Goal: Task Accomplishment & Management: Manage account settings

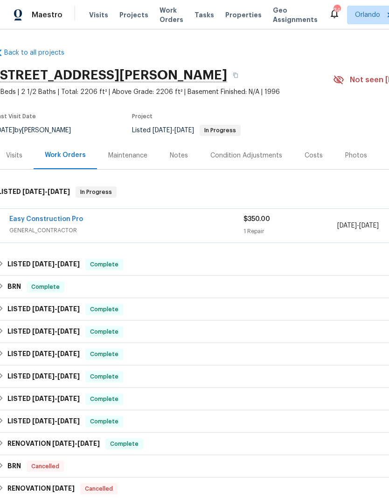
scroll to position [0, 5]
click at [76, 230] on span "GENERAL_CONTRACTOR" at bounding box center [126, 230] width 234 height 9
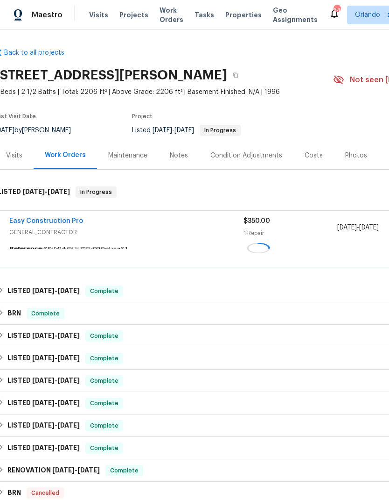
click at [76, 227] on div "Easy Construction Pro" at bounding box center [126, 221] width 234 height 11
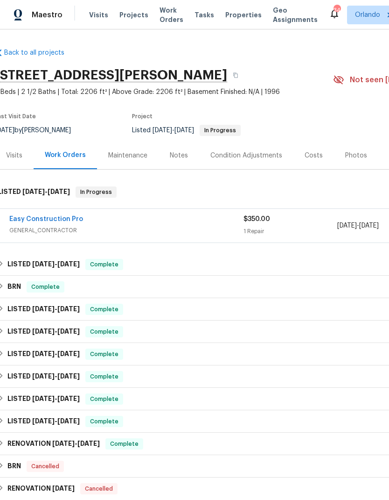
click at [62, 221] on link "Easy Construction Pro" at bounding box center [46, 219] width 74 height 7
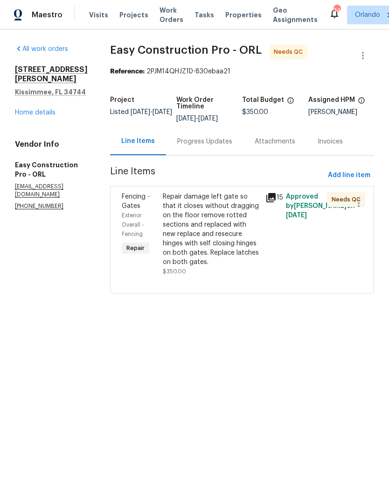
click at [235, 225] on div "Repair damage left gate so that it closes without dragging on the floor remove …" at bounding box center [211, 229] width 97 height 75
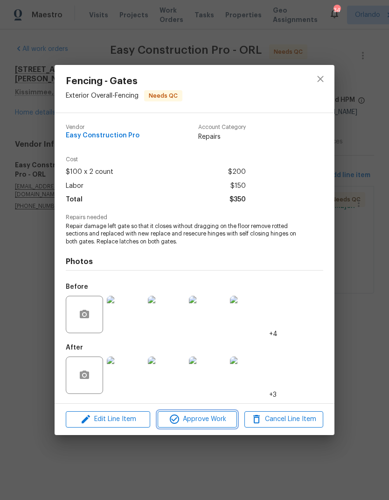
click at [218, 421] on span "Approve Work" at bounding box center [197, 419] width 73 height 12
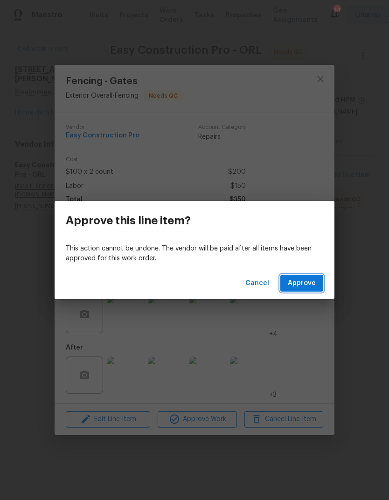
click at [308, 288] on span "Approve" at bounding box center [302, 283] width 28 height 12
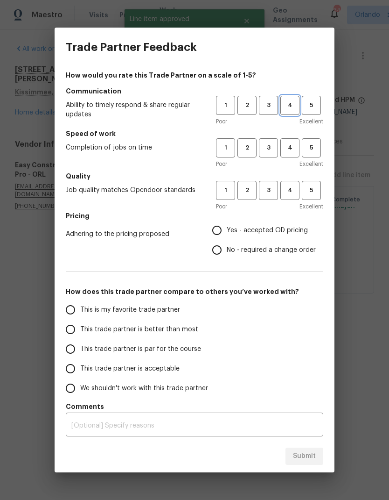
click at [290, 109] on span "4" at bounding box center [290, 105] width 17 height 11
click at [285, 156] on button "4" at bounding box center [290, 147] width 19 height 19
click at [291, 192] on span "4" at bounding box center [290, 190] width 17 height 11
click at [245, 234] on span "Yes - accepted OD pricing" at bounding box center [267, 231] width 81 height 10
click at [227, 234] on input "Yes - accepted OD pricing" at bounding box center [217, 230] width 20 height 20
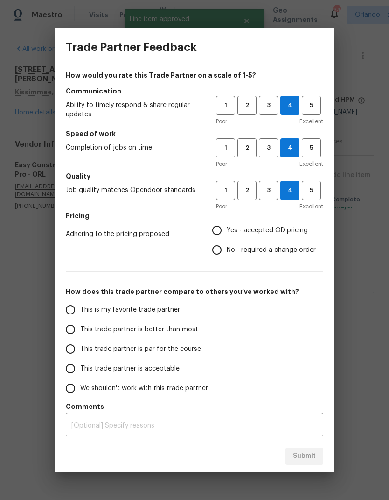
radio input "true"
click at [159, 312] on span "This is my favorite trade partner" at bounding box center [130, 310] width 100 height 10
click at [80, 312] on input "This is my favorite trade partner" at bounding box center [71, 310] width 20 height 20
click at [308, 150] on span "5" at bounding box center [311, 147] width 17 height 11
radio input "true"
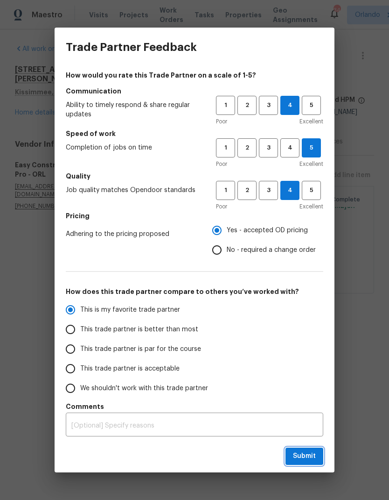
click at [318, 457] on button "Submit" at bounding box center [305, 455] width 38 height 17
radio input "false"
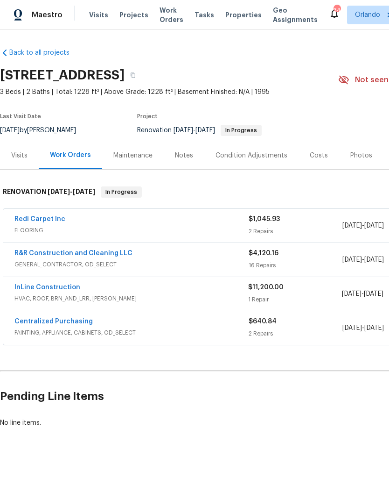
click at [100, 255] on link "R&R Construction and Cleaning LLC" at bounding box center [73, 253] width 118 height 7
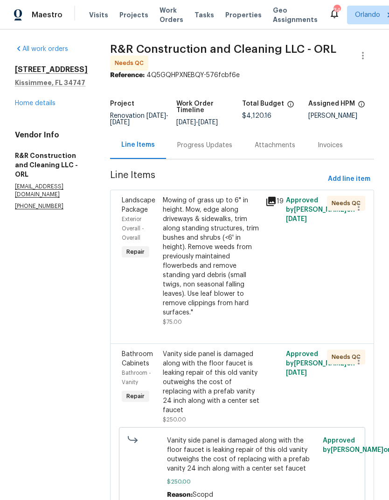
click at [239, 302] on div "Mowing of grass up to 6" in height. Mow, edge along driveways & sidewalks, trim…" at bounding box center [211, 256] width 97 height 121
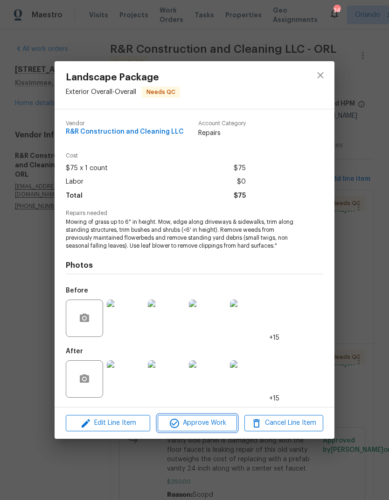
click at [215, 426] on span "Approve Work" at bounding box center [197, 423] width 73 height 12
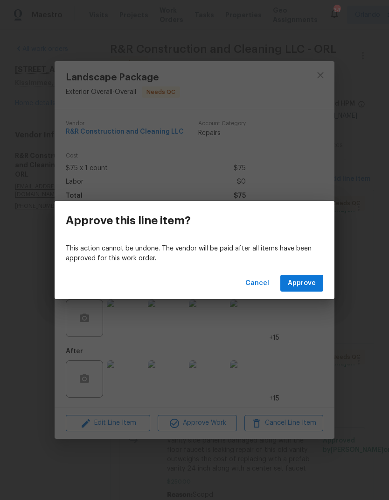
click at [314, 289] on button "Approve" at bounding box center [302, 283] width 43 height 17
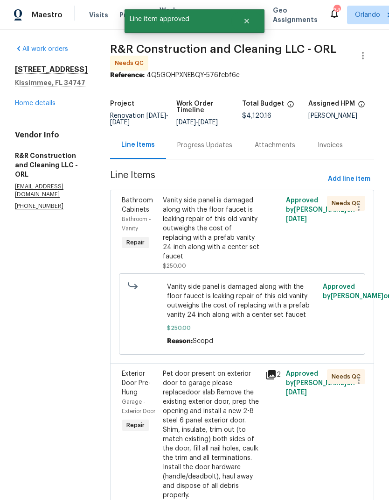
click at [247, 256] on div "Vanity side panel is damaged along with the floor faucet is leaking repair of t…" at bounding box center [211, 228] width 97 height 65
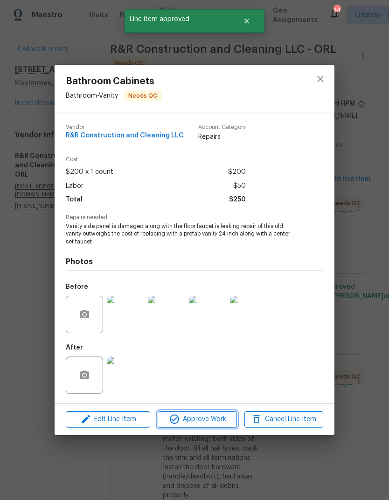
click at [213, 422] on span "Approve Work" at bounding box center [197, 419] width 73 height 12
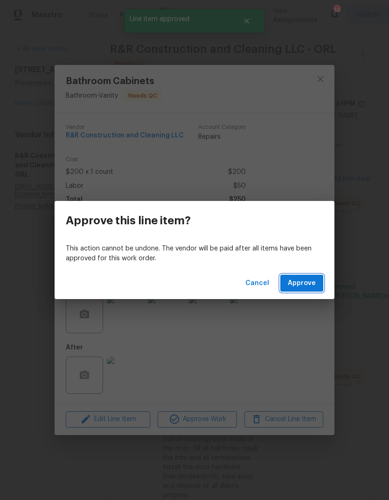
click at [315, 283] on span "Approve" at bounding box center [302, 283] width 28 height 12
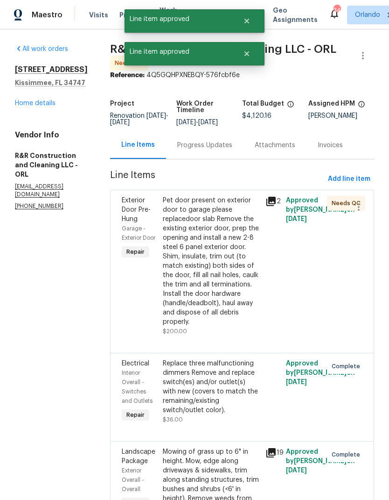
click at [245, 336] on div "Pet door present on exterior door to garage please replacedoor slab Remove the …" at bounding box center [211, 266] width 97 height 140
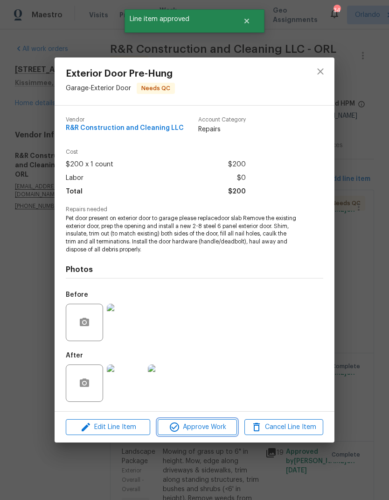
click at [205, 431] on span "Approve Work" at bounding box center [197, 427] width 73 height 12
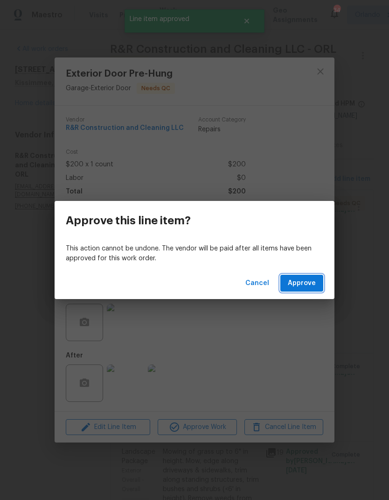
click at [312, 282] on span "Approve" at bounding box center [302, 283] width 28 height 12
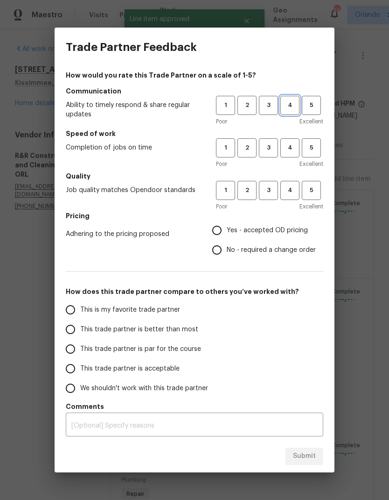
click at [292, 109] on span "4" at bounding box center [290, 105] width 17 height 11
click at [291, 153] on span "4" at bounding box center [290, 147] width 17 height 11
click at [290, 198] on button "4" at bounding box center [290, 190] width 19 height 19
click at [247, 230] on span "Yes - accepted OD pricing" at bounding box center [267, 231] width 81 height 10
click at [227, 230] on input "Yes - accepted OD pricing" at bounding box center [217, 230] width 20 height 20
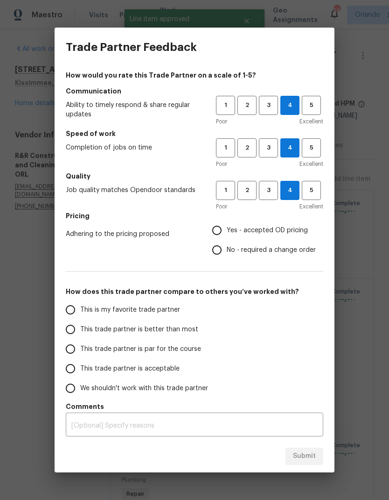
radio input "true"
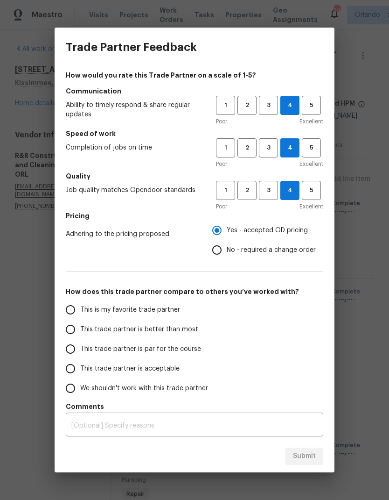
click at [177, 311] on span "This is my favorite trade partner" at bounding box center [130, 310] width 100 height 10
click at [80, 311] on input "This is my favorite trade partner" at bounding box center [71, 310] width 20 height 20
click at [312, 464] on button "Submit" at bounding box center [305, 455] width 38 height 17
radio input "true"
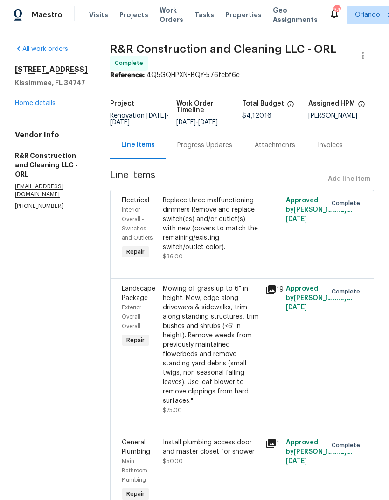
radio input "false"
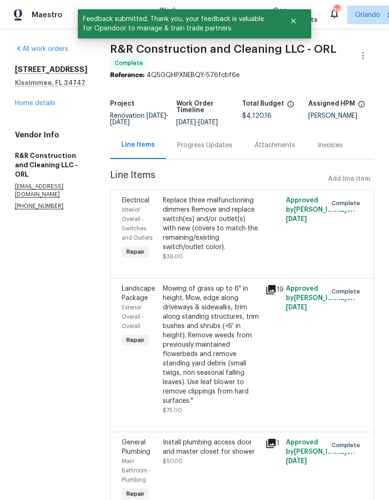
click at [34, 105] on link "Home details" at bounding box center [35, 103] width 41 height 7
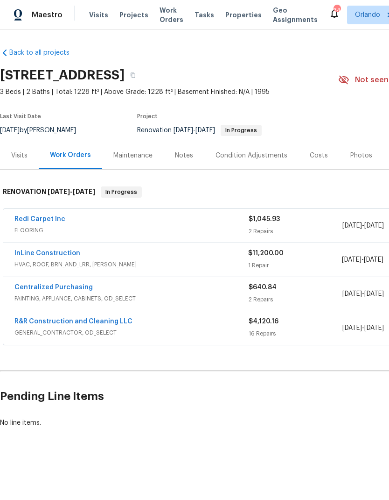
click at [47, 219] on link "Redi Carpet Inc" at bounding box center [39, 219] width 51 height 7
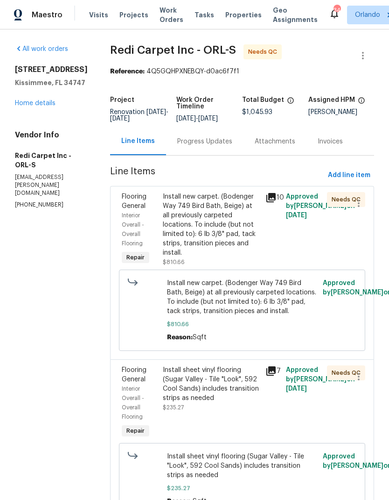
click at [227, 241] on div "Install new carpet. (Bodenger Way 749 Bird Bath, Beige) at all previously carpe…" at bounding box center [211, 224] width 97 height 65
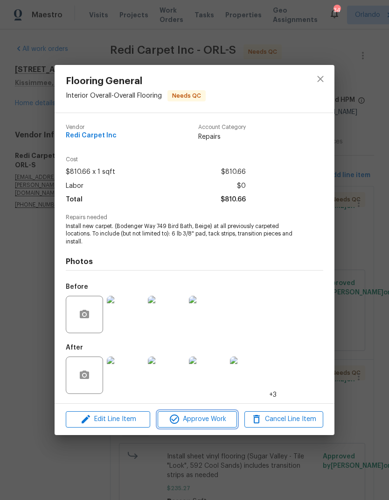
click at [217, 423] on span "Approve Work" at bounding box center [197, 419] width 73 height 12
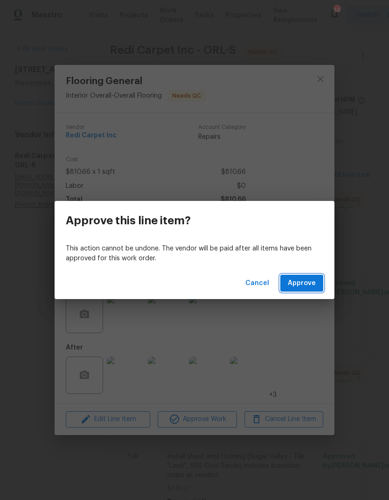
click at [311, 283] on span "Approve" at bounding box center [302, 283] width 28 height 12
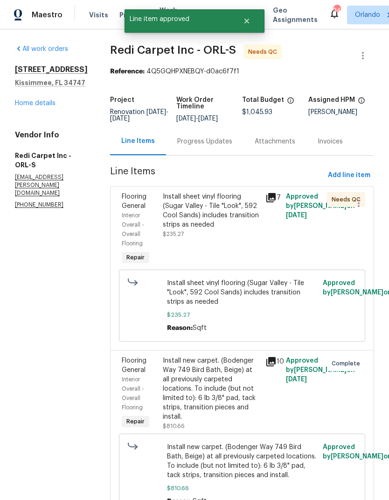
click at [234, 229] on div "Install sheet vinyl flooring (Sugar Valley - Tile "Look", 592 Cool Sands) inclu…" at bounding box center [211, 210] width 97 height 37
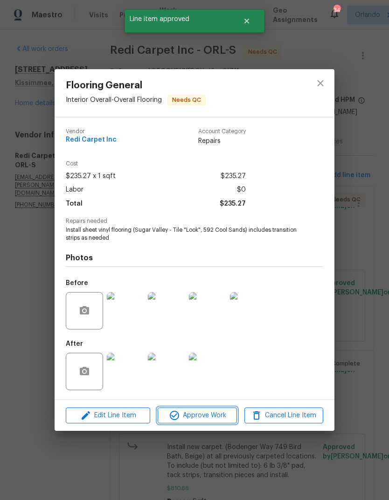
click at [205, 419] on span "Approve Work" at bounding box center [197, 416] width 73 height 12
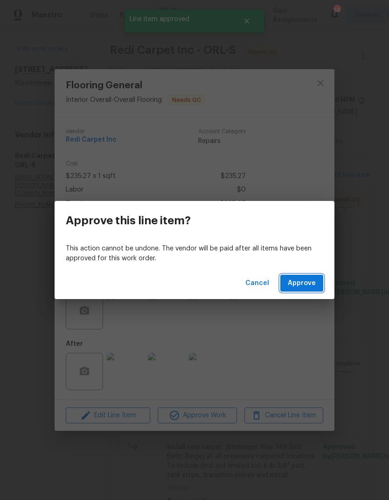
click at [311, 275] on button "Approve" at bounding box center [302, 283] width 43 height 17
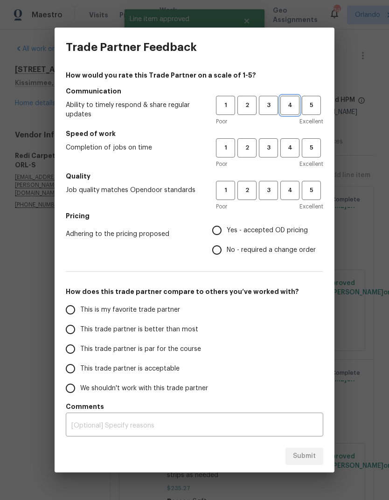
click at [295, 108] on span "4" at bounding box center [290, 105] width 17 height 11
click at [292, 156] on button "4" at bounding box center [290, 147] width 19 height 19
click at [286, 195] on span "4" at bounding box center [290, 190] width 17 height 11
click at [233, 238] on label "Yes - accepted OD pricing" at bounding box center [261, 230] width 109 height 20
click at [227, 238] on input "Yes - accepted OD pricing" at bounding box center [217, 230] width 20 height 20
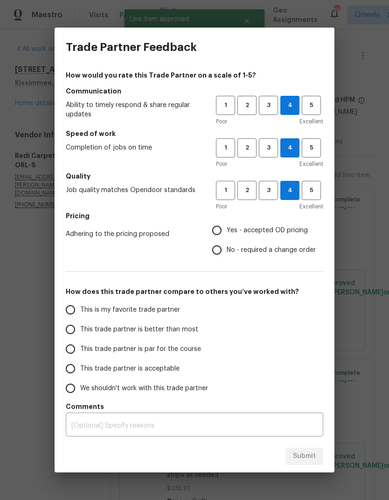
radio input "true"
click at [156, 311] on span "This is my favorite trade partner" at bounding box center [130, 310] width 100 height 10
click at [80, 311] on input "This is my favorite trade partner" at bounding box center [71, 310] width 20 height 20
click at [314, 459] on span "Submit" at bounding box center [304, 456] width 23 height 12
radio input "true"
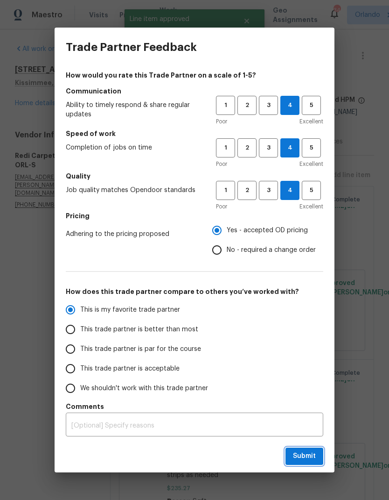
radio input "false"
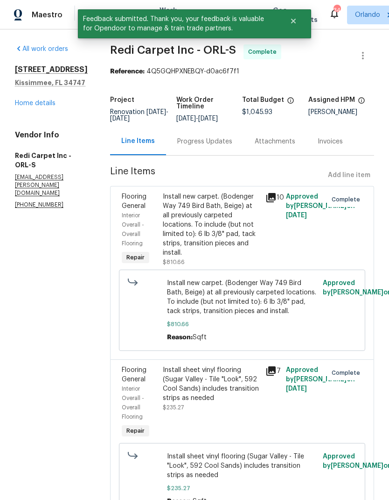
click at [36, 106] on link "Home details" at bounding box center [35, 103] width 41 height 7
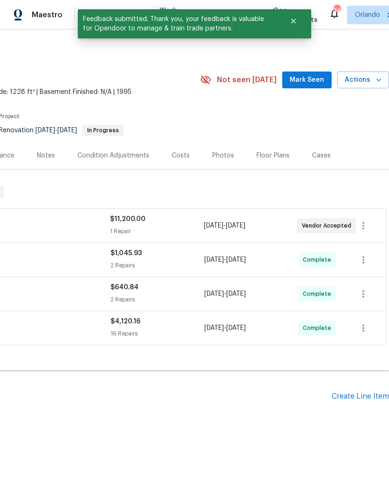
scroll to position [0, 138]
click at [307, 81] on span "Mark Seen" at bounding box center [307, 80] width 35 height 12
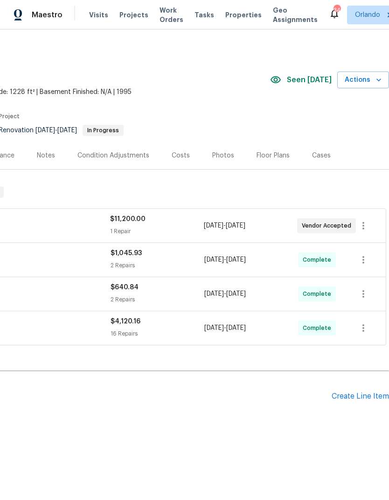
click at [377, 80] on icon "button" at bounding box center [379, 79] width 9 height 9
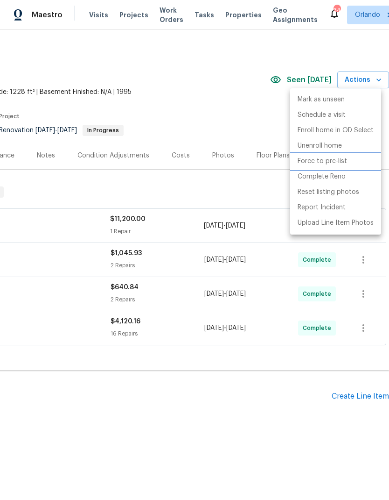
click at [330, 162] on p "Force to pre-list" at bounding box center [322, 161] width 49 height 10
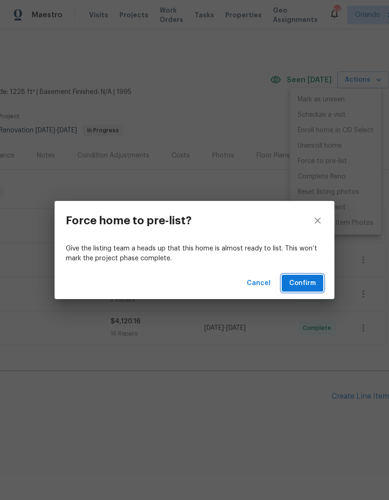
click at [305, 282] on span "Confirm" at bounding box center [303, 283] width 27 height 12
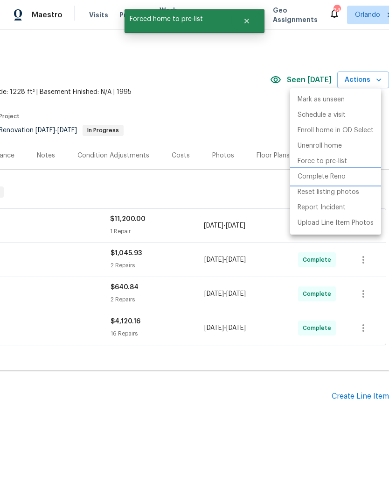
click at [331, 177] on p "Complete Reno" at bounding box center [322, 177] width 48 height 10
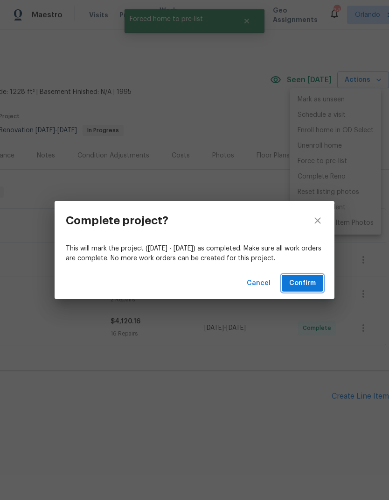
click at [305, 289] on button "Confirm" at bounding box center [303, 283] width 42 height 17
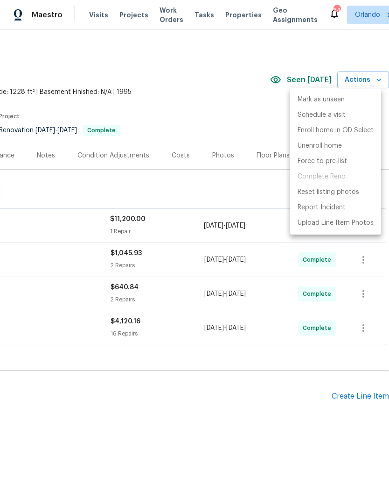
click at [234, 105] on div at bounding box center [194, 250] width 389 height 500
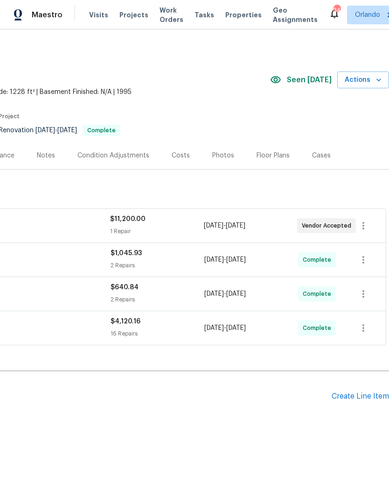
click at [221, 163] on div "Photos" at bounding box center [223, 155] width 44 height 28
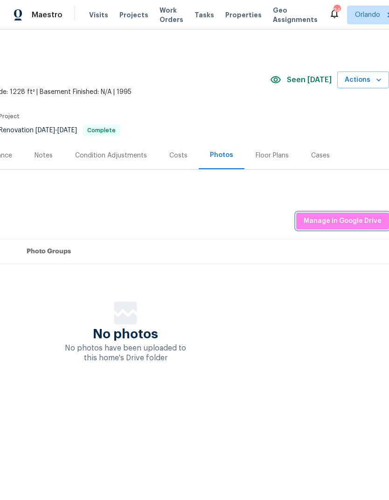
click at [363, 224] on span "Manage in Google Drive" at bounding box center [343, 221] width 78 height 12
